Goal: Information Seeking & Learning: Understand process/instructions

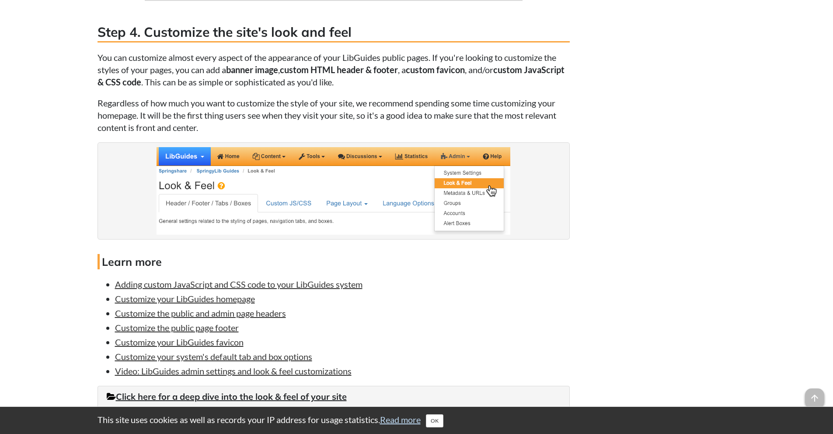
scroll to position [1559, 0]
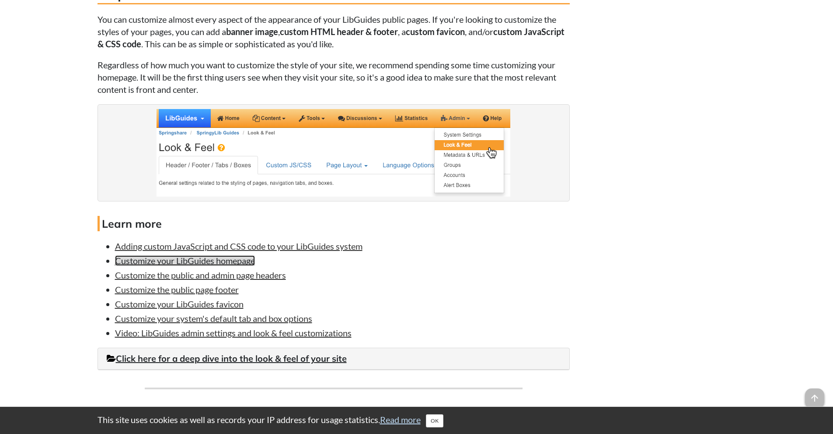
click at [199, 258] on link "Customize your LibGuides homepage" at bounding box center [185, 260] width 140 height 11
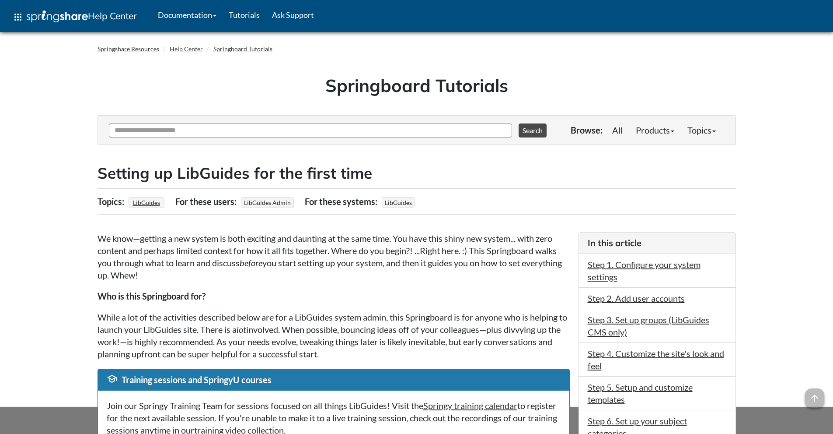
scroll to position [1558, 0]
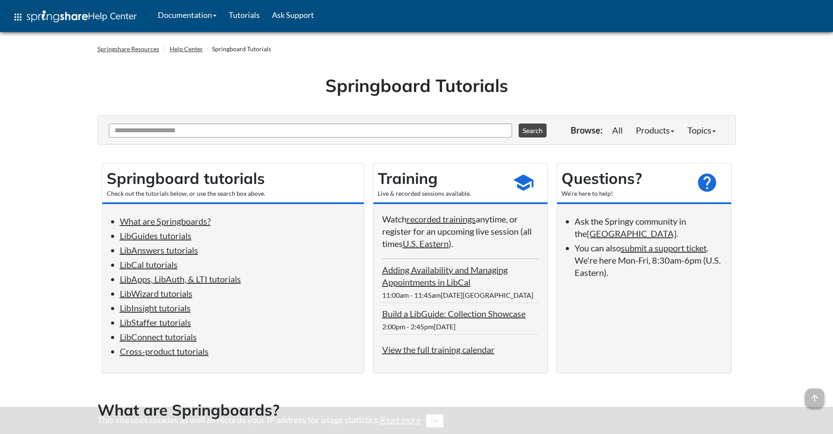
scroll to position [519, 0]
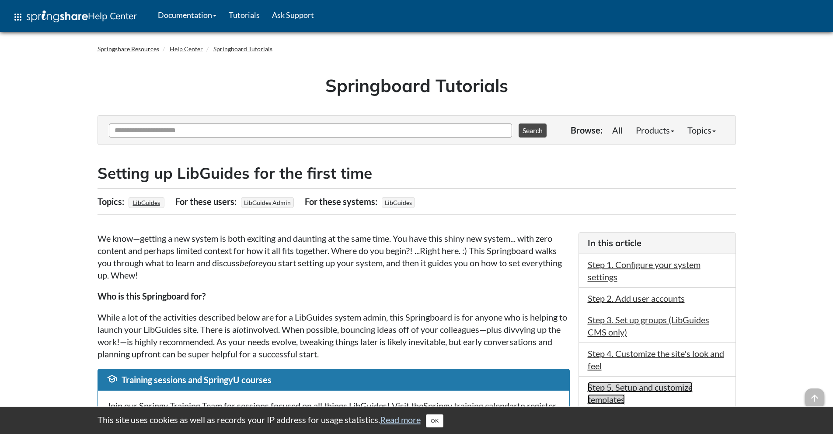
click at [629, 385] on link "Step 5. Setup and customize templates" at bounding box center [640, 393] width 105 height 23
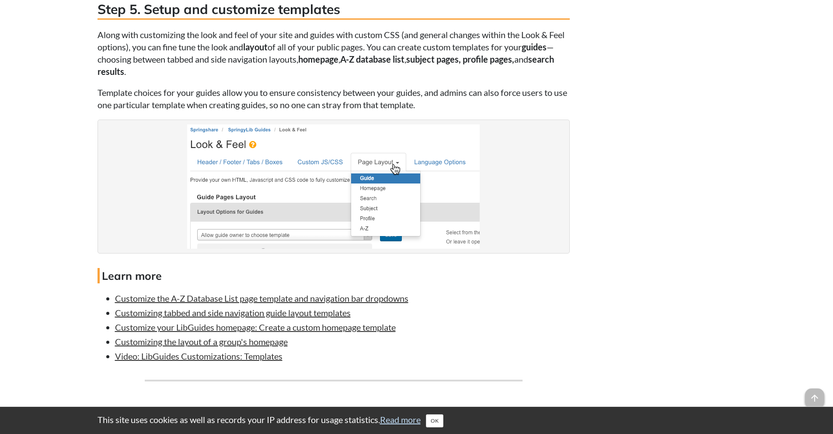
click at [123, 141] on figure at bounding box center [334, 186] width 473 height 134
click at [163, 311] on link "Customizing tabbed and side navigation guide layout templates" at bounding box center [233, 312] width 236 height 11
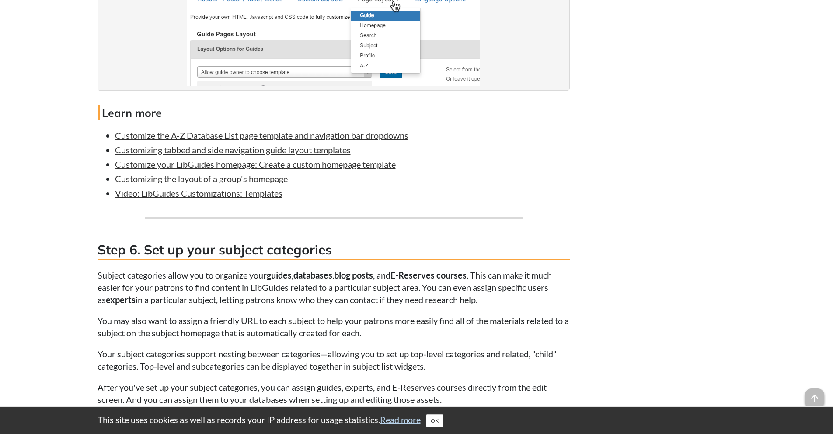
scroll to position [2180, 0]
